Goal: Task Accomplishment & Management: Complete application form

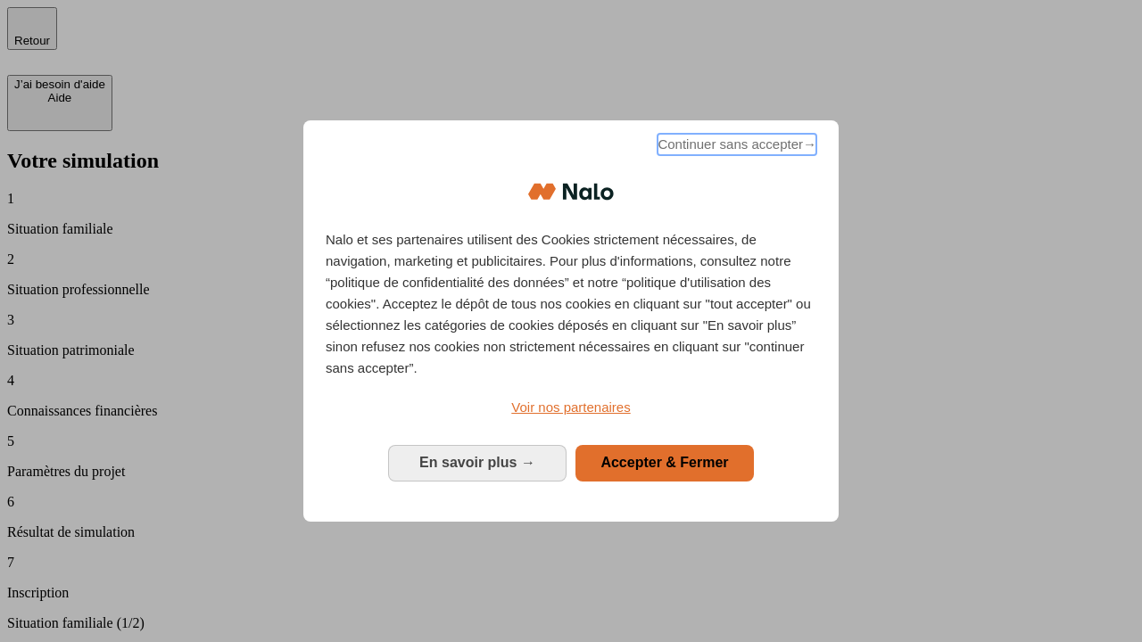
click at [735, 147] on span "Continuer sans accepter →" at bounding box center [737, 144] width 159 height 21
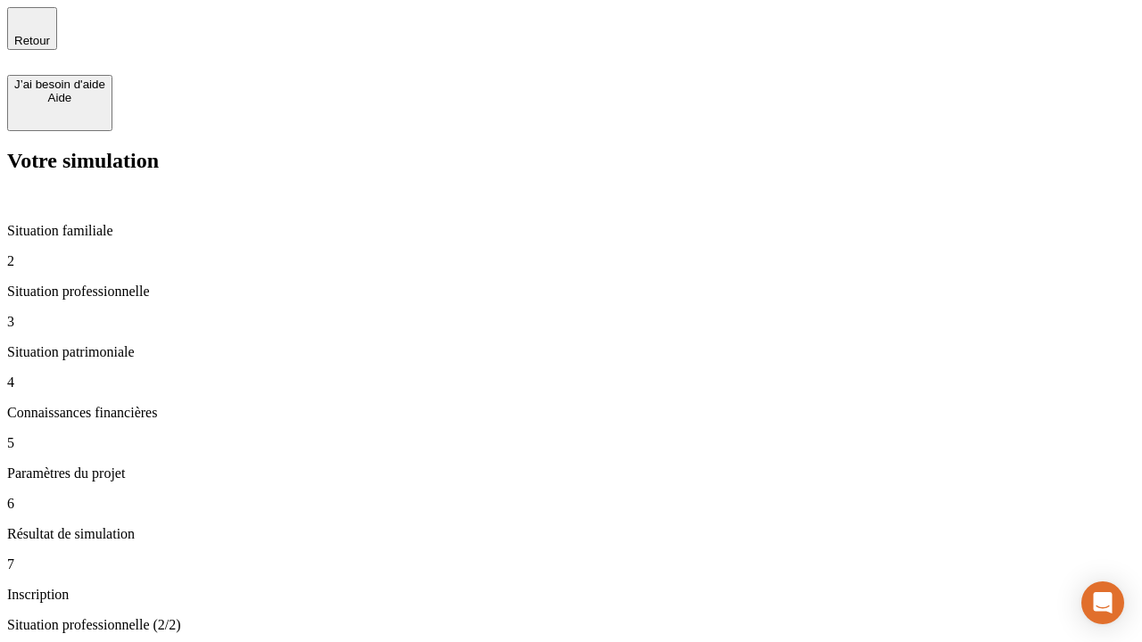
type input "30 000"
type input "0"
type input "1 000"
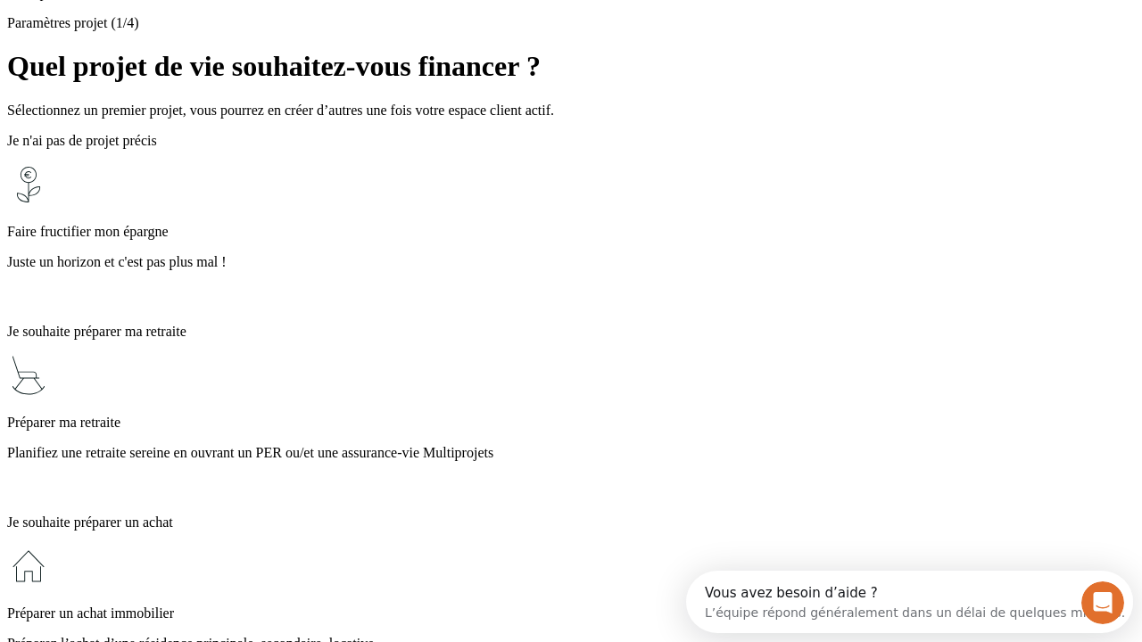
scroll to position [34, 0]
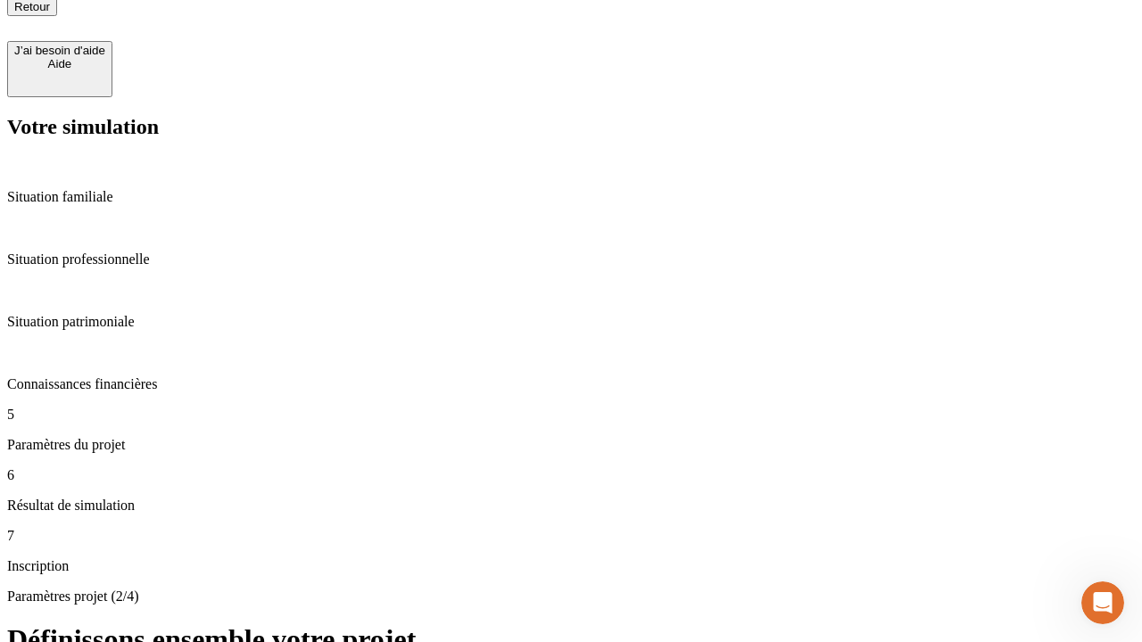
type input "40"
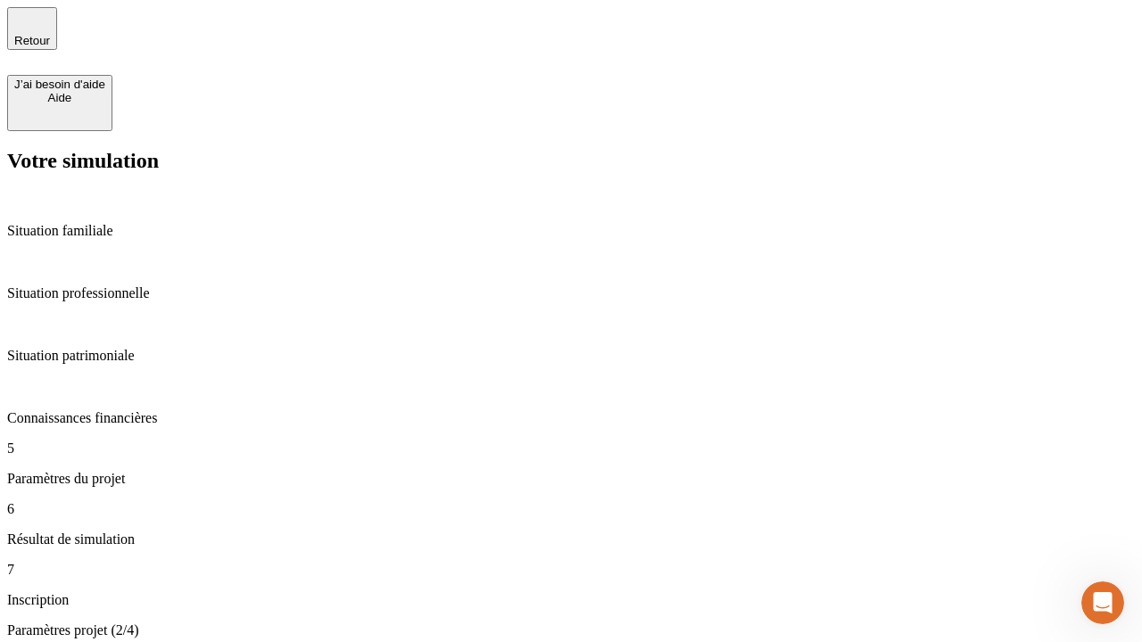
type input "200 000"
type input "640"
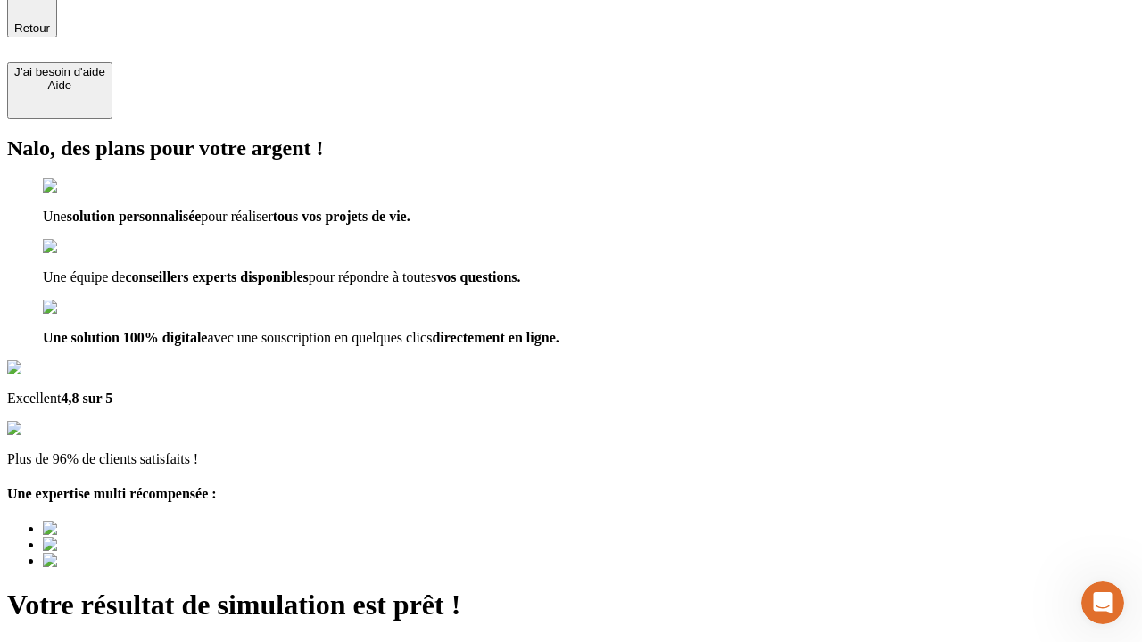
type input "[EMAIL_ADDRESS][DOMAIN_NAME]"
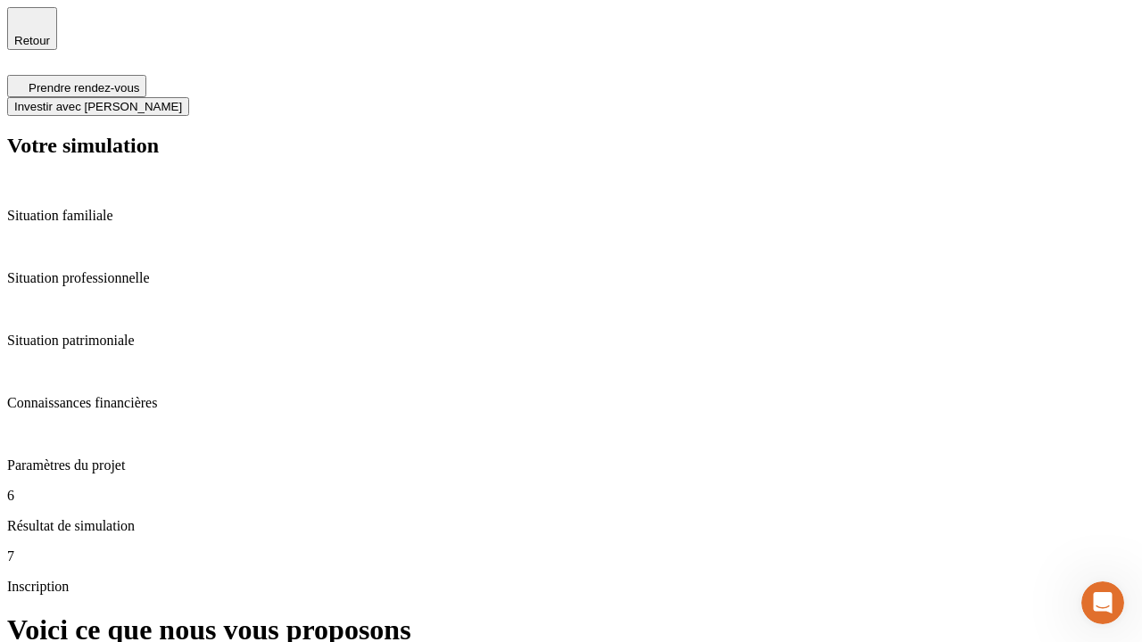
click at [182, 100] on span "Investir avec [PERSON_NAME]" at bounding box center [98, 106] width 168 height 13
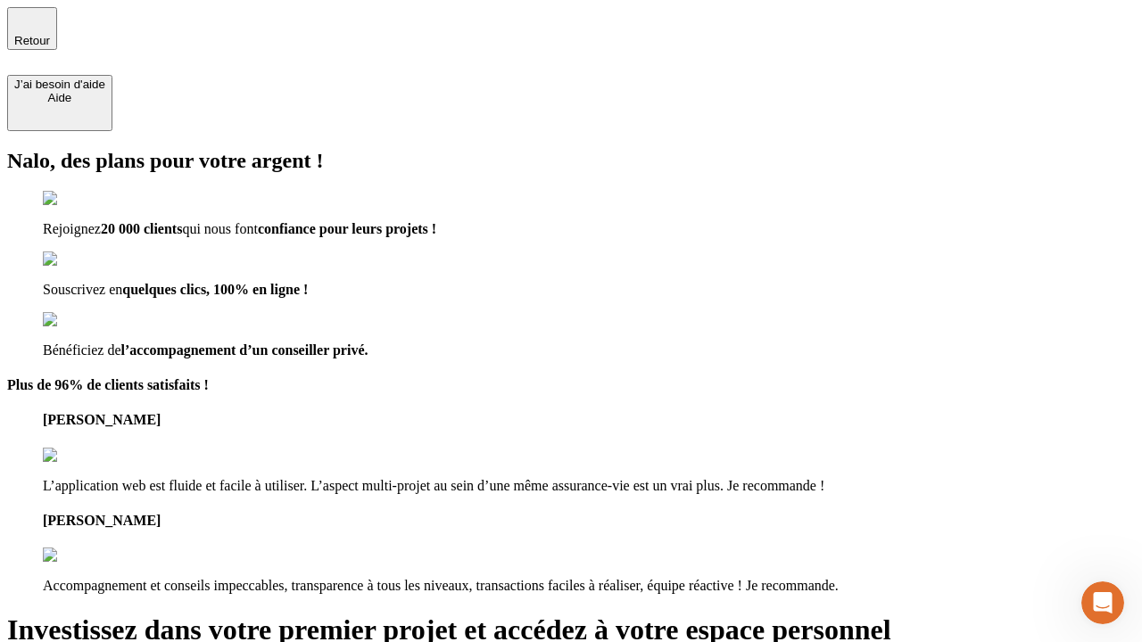
type input "[PERSON_NAME][EMAIL_ADDRESS][DOMAIN_NAME]"
